Goal: Contribute content: Add original content to the website for others to see

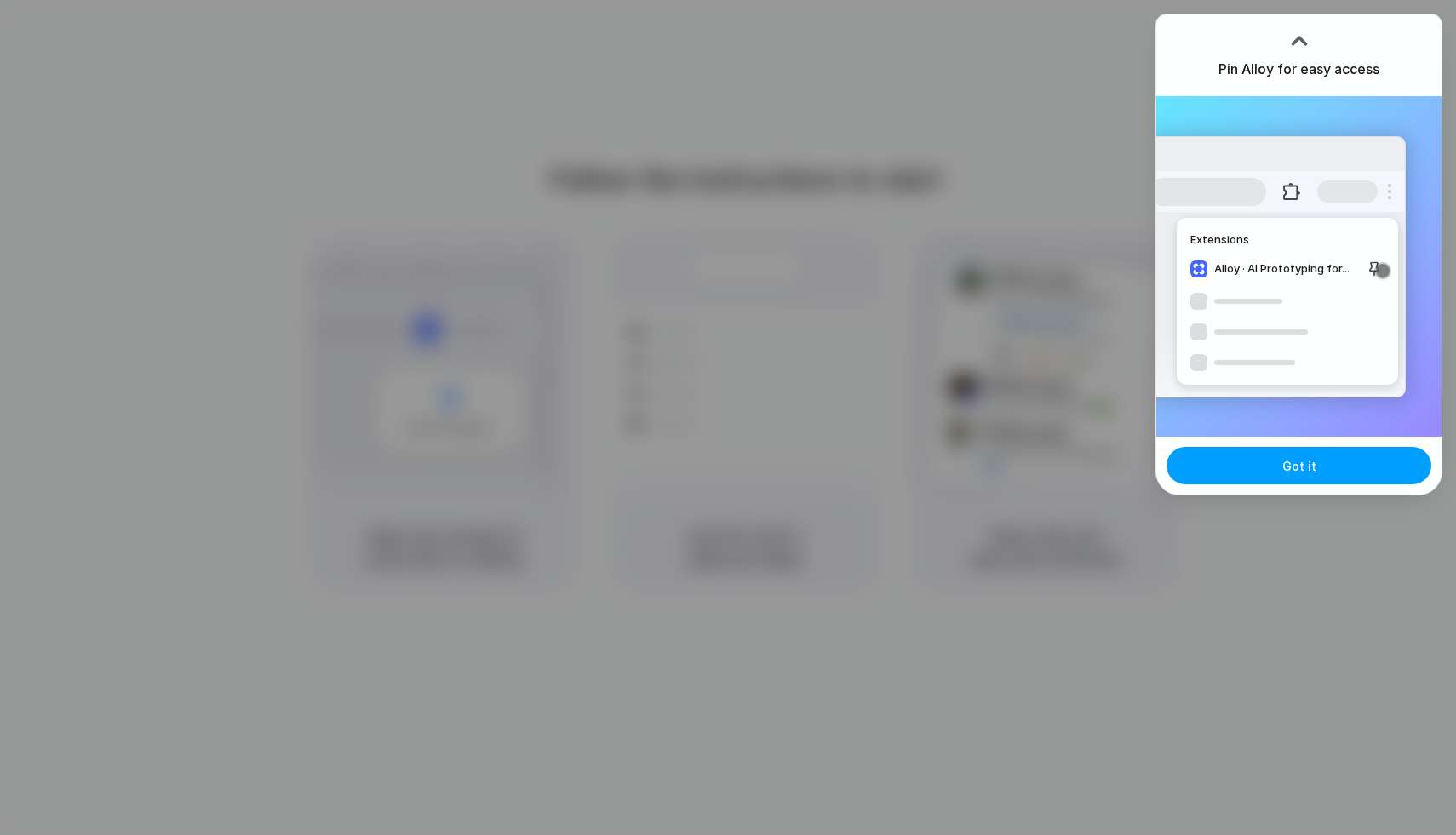
click at [1293, 469] on span "Got it" at bounding box center [1298, 465] width 34 height 18
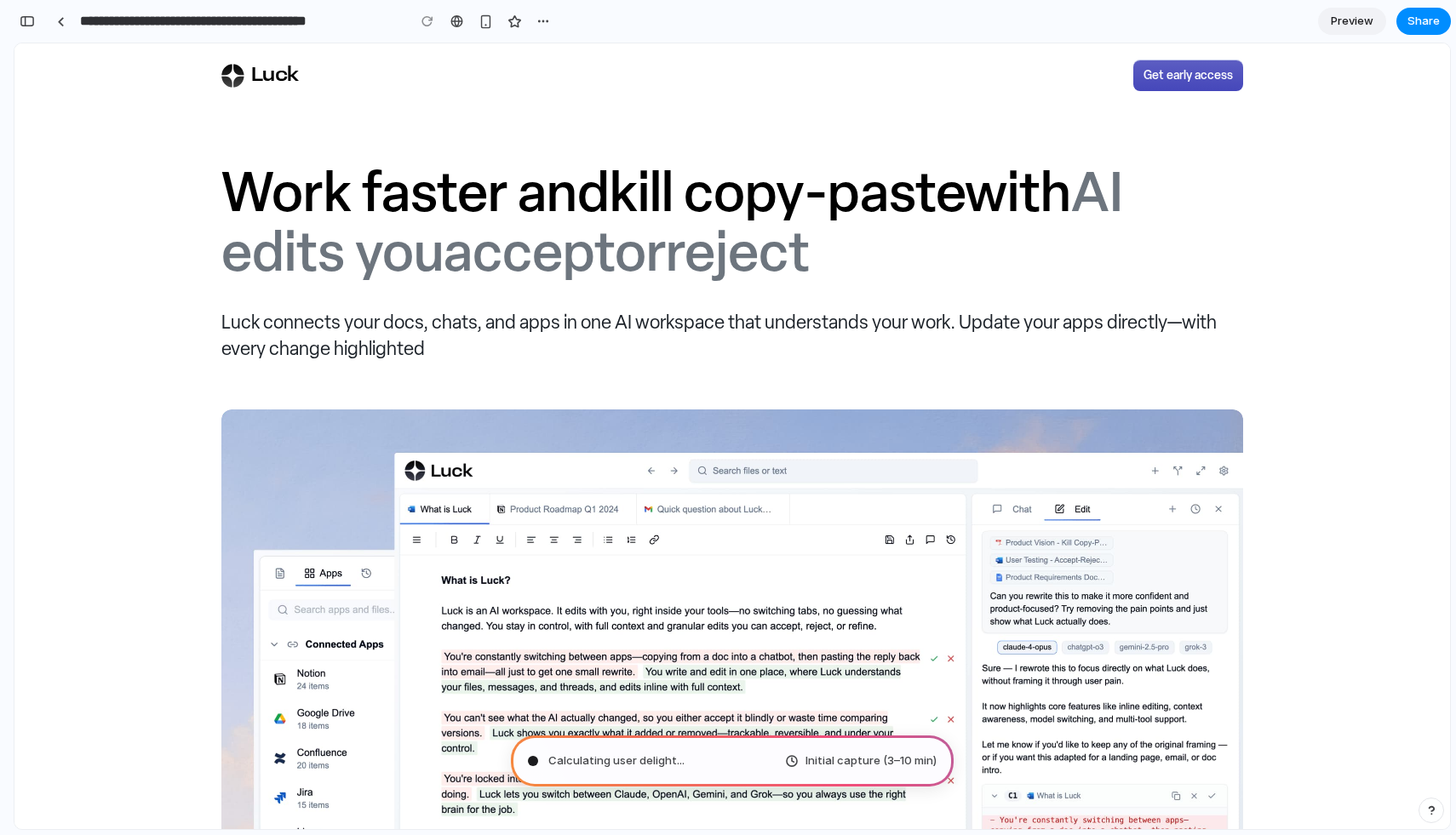
type input "**********"
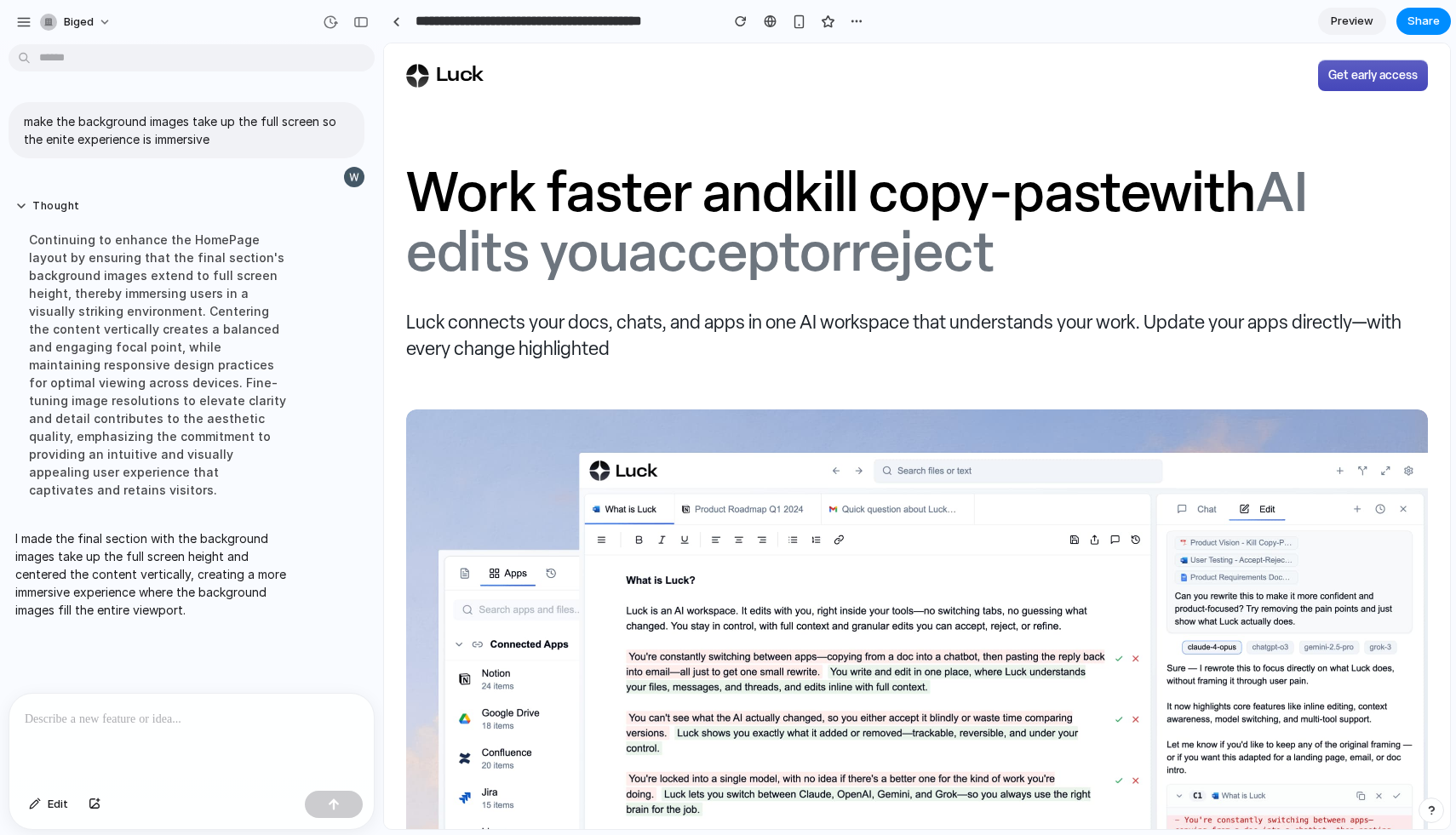
click at [957, 93] on div "Luck Get early access" at bounding box center [916, 76] width 1021 height 65
